Goal: Task Accomplishment & Management: Complete application form

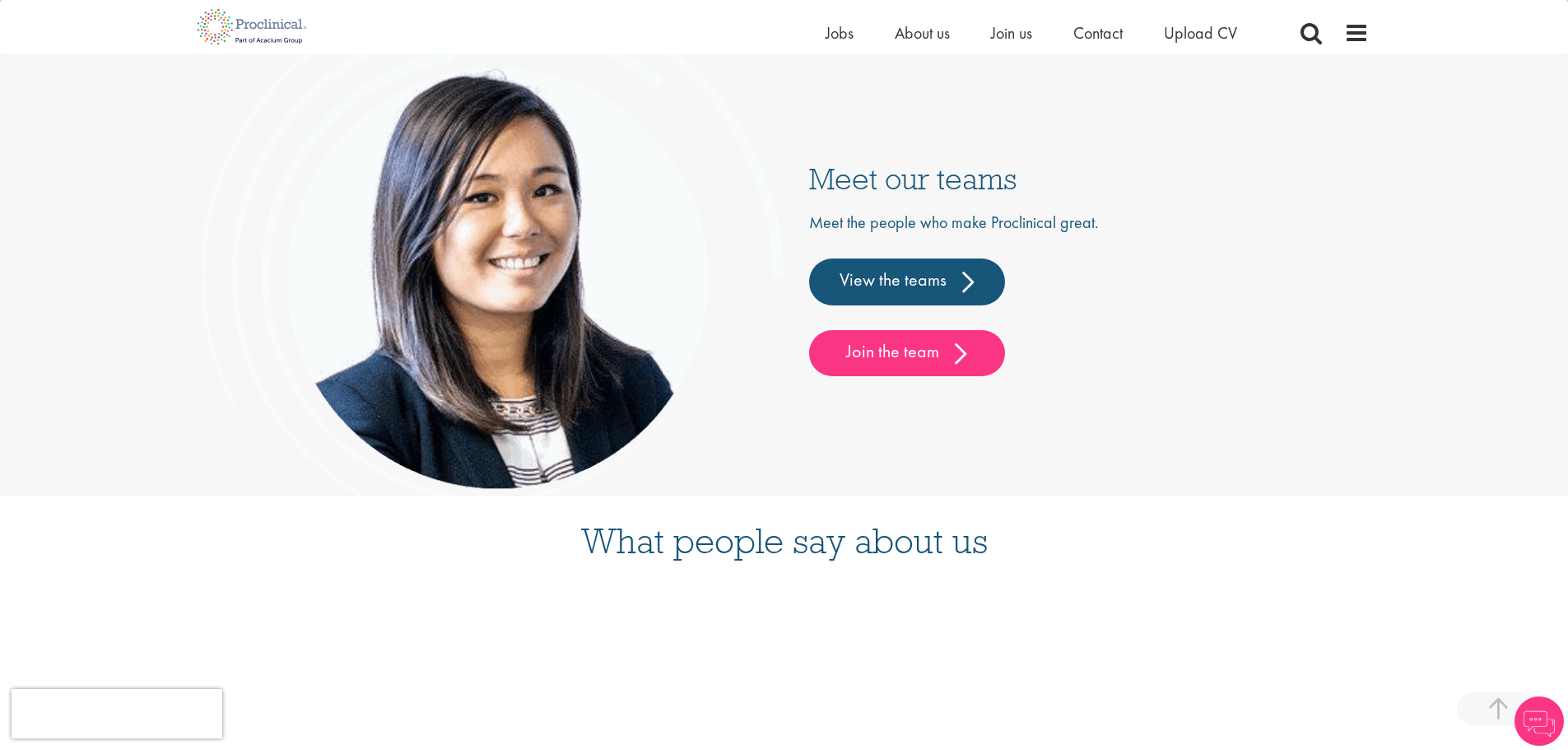
scroll to position [4399, 0]
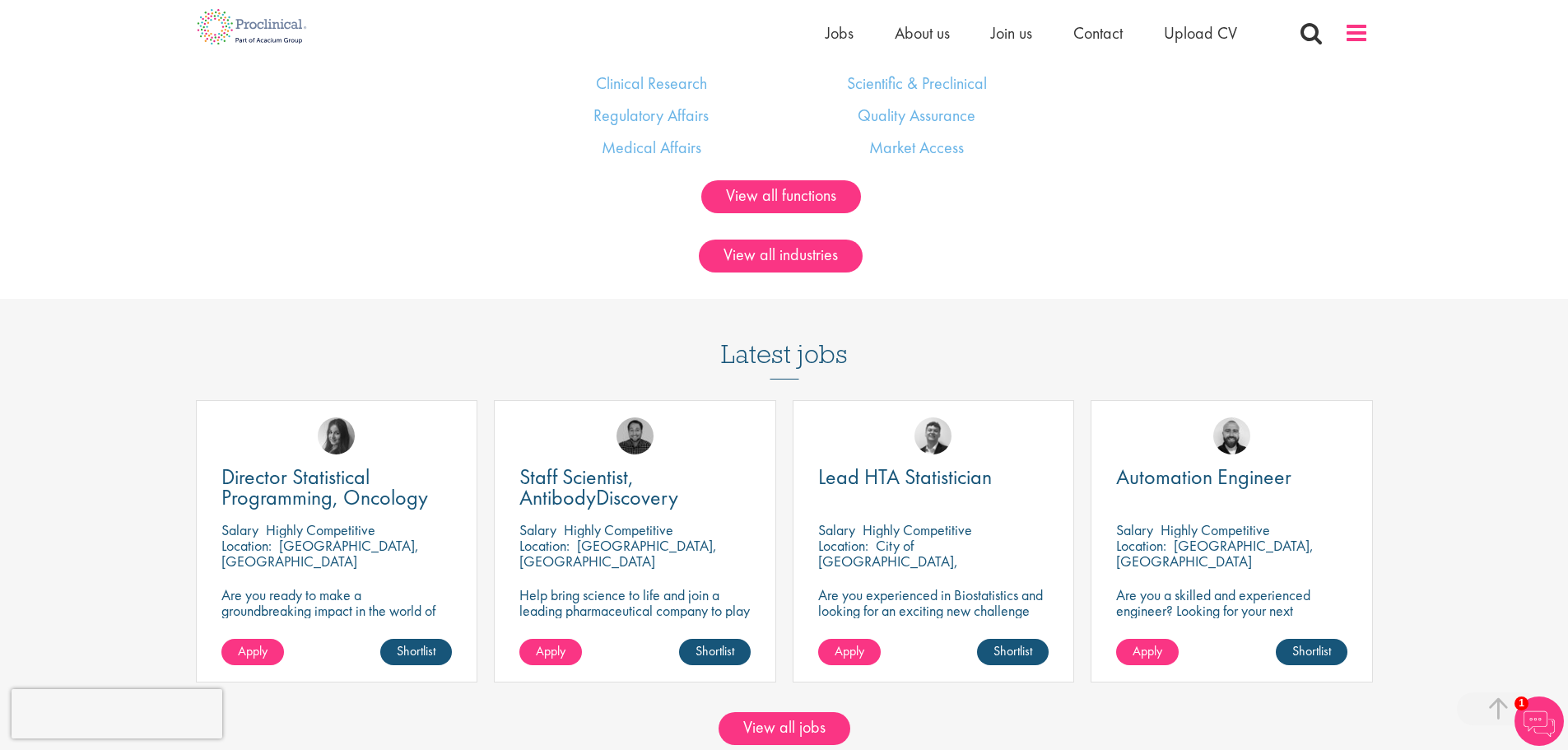
click at [1359, 29] on span at bounding box center [1356, 32] width 25 height 25
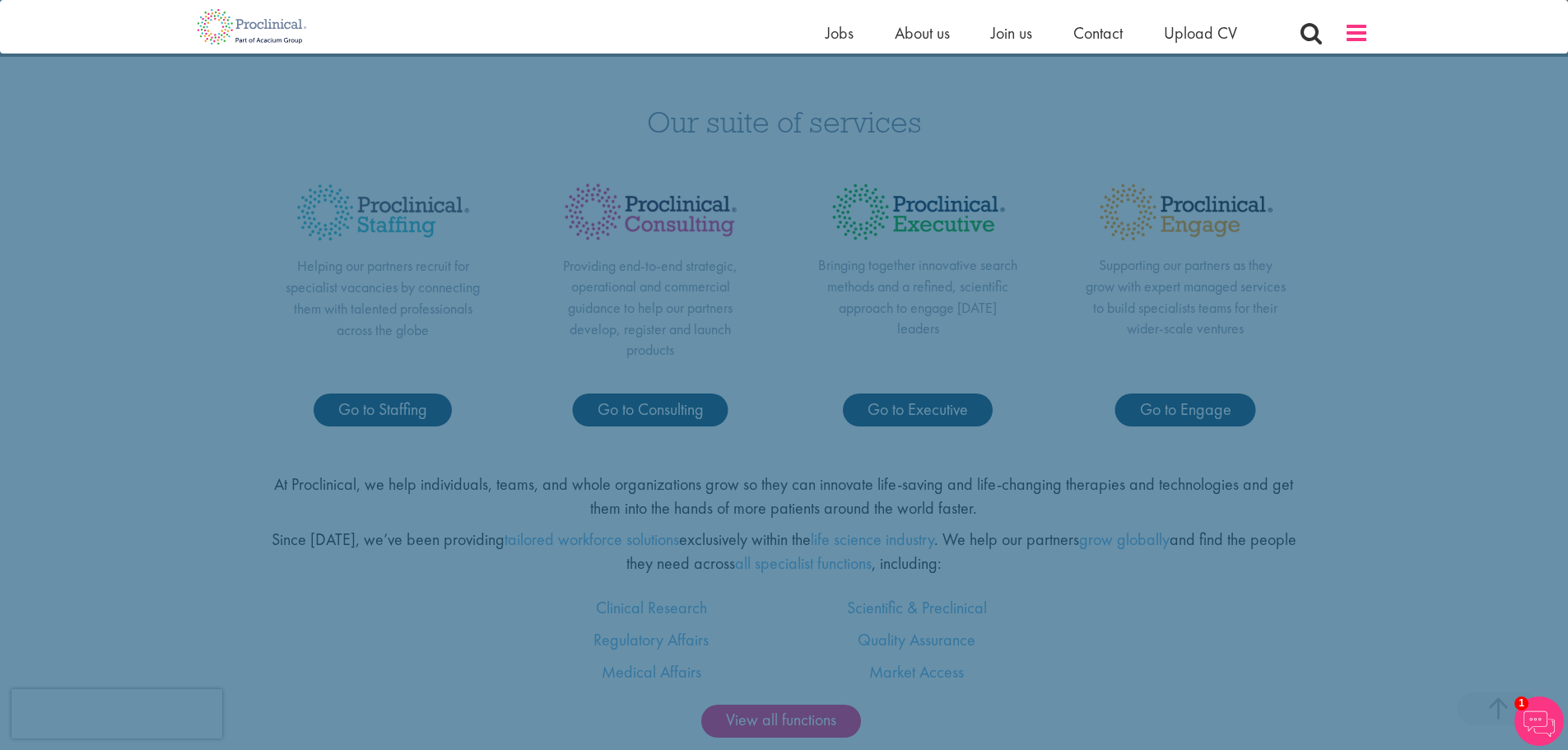
scroll to position [0, 0]
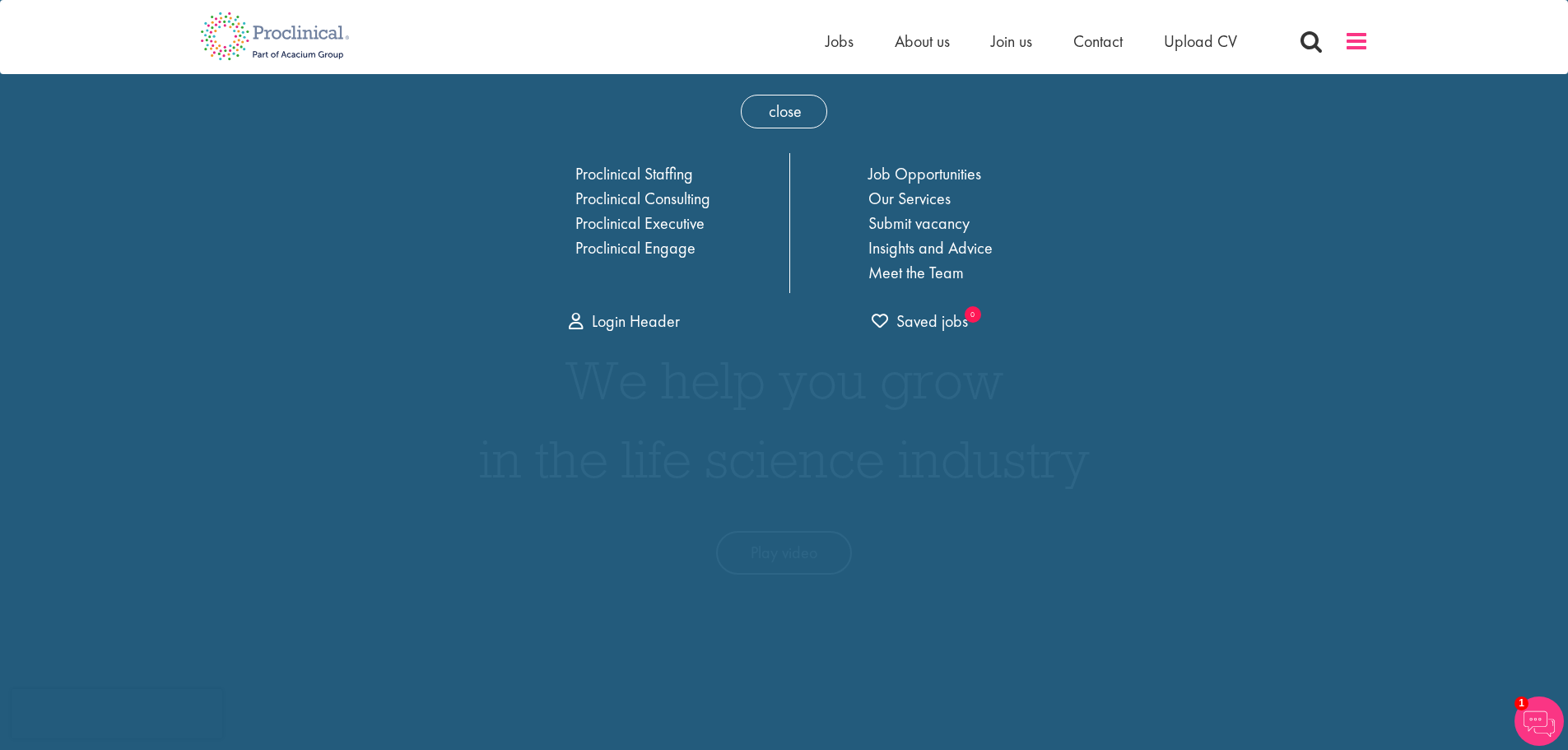
click at [1346, 32] on span at bounding box center [1356, 41] width 25 height 25
click at [1188, 32] on span "Upload CV" at bounding box center [1201, 41] width 73 height 21
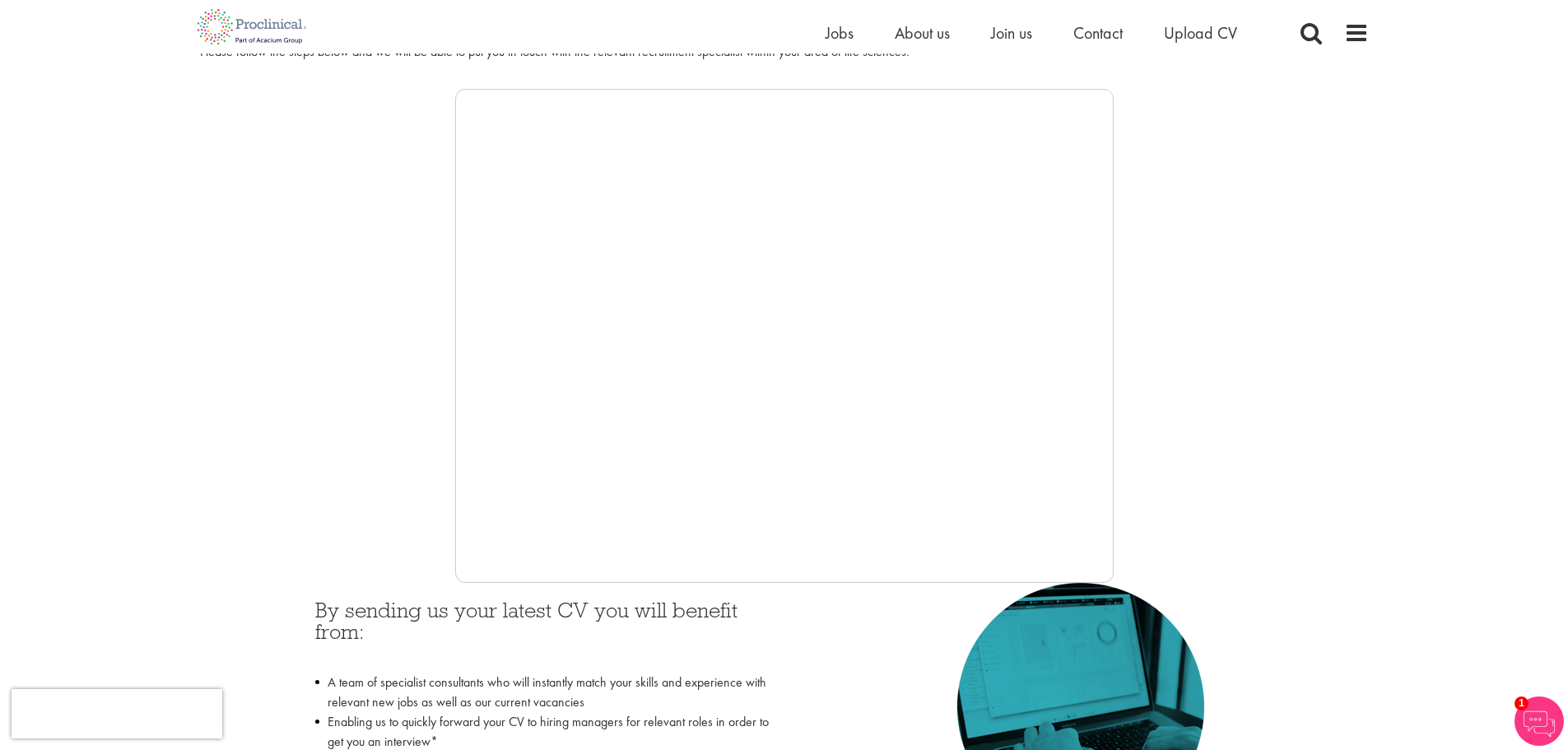
scroll to position [247, 0]
